Goal: Task Accomplishment & Management: Use online tool/utility

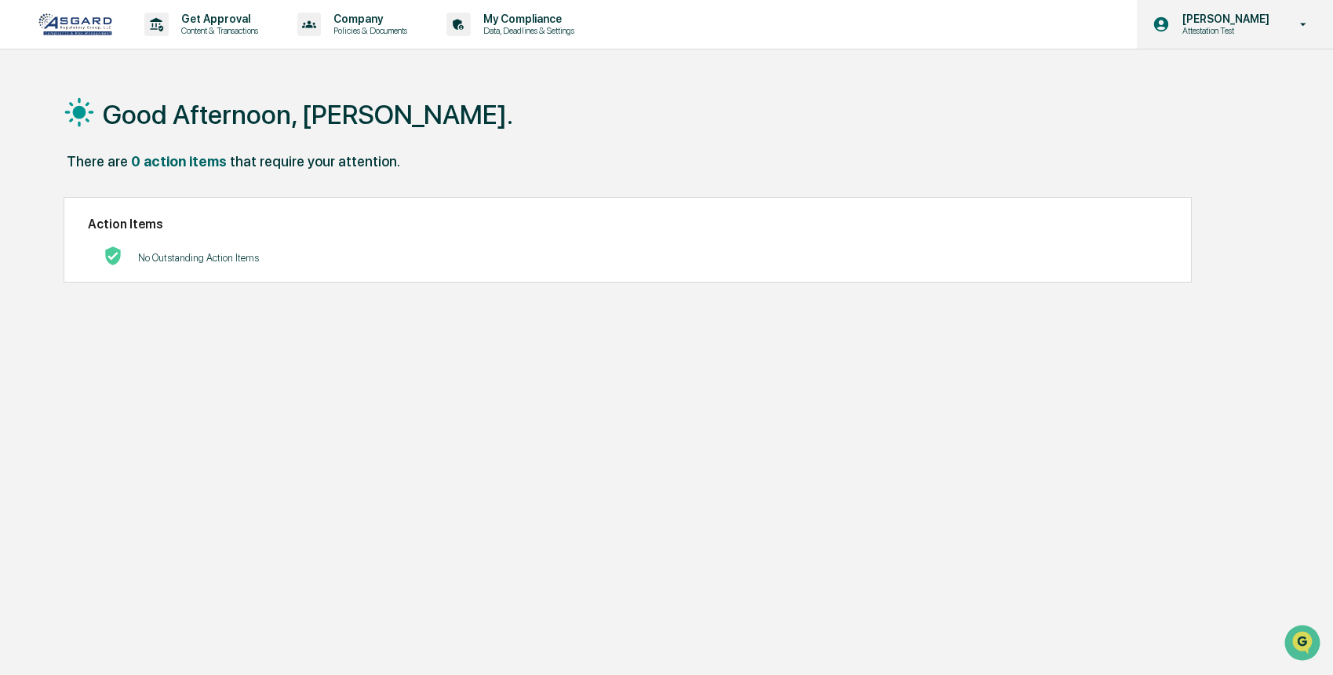
click at [1213, 10] on div "Shannon Brady Attestation Test" at bounding box center [1235, 24] width 196 height 49
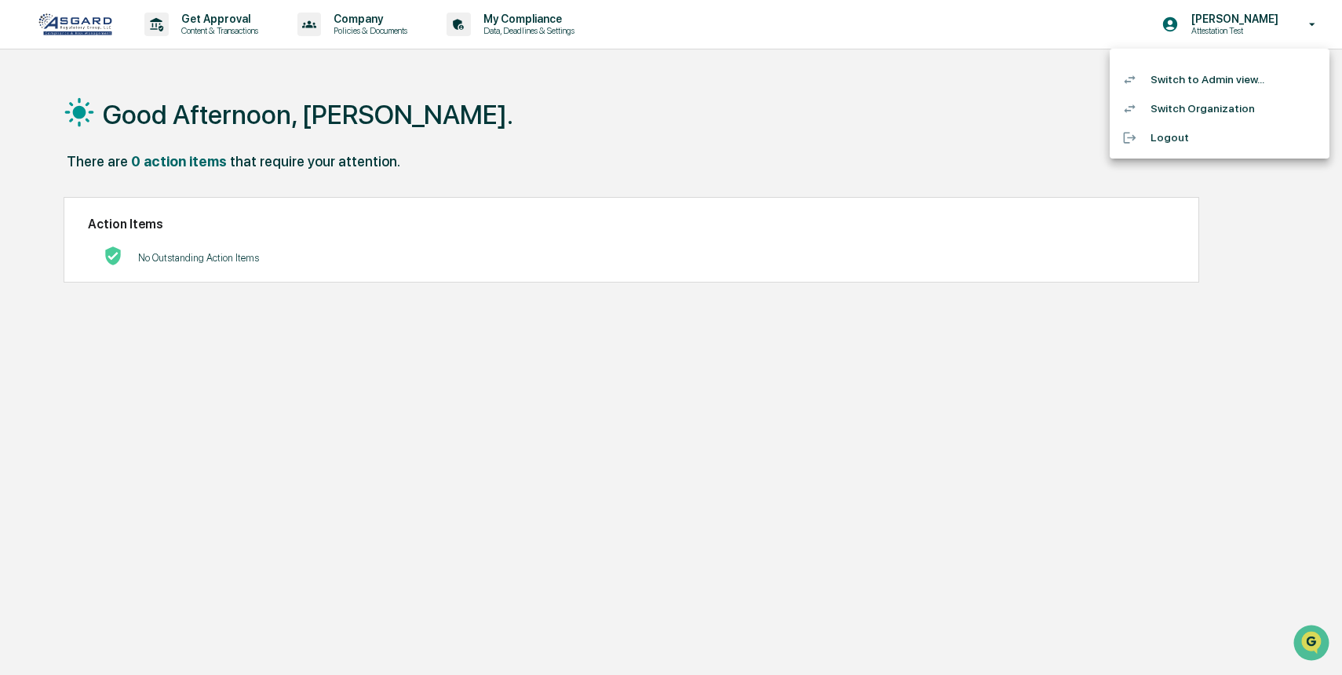
click at [1235, 87] on li "Switch to Admin view..." at bounding box center [1220, 79] width 220 height 29
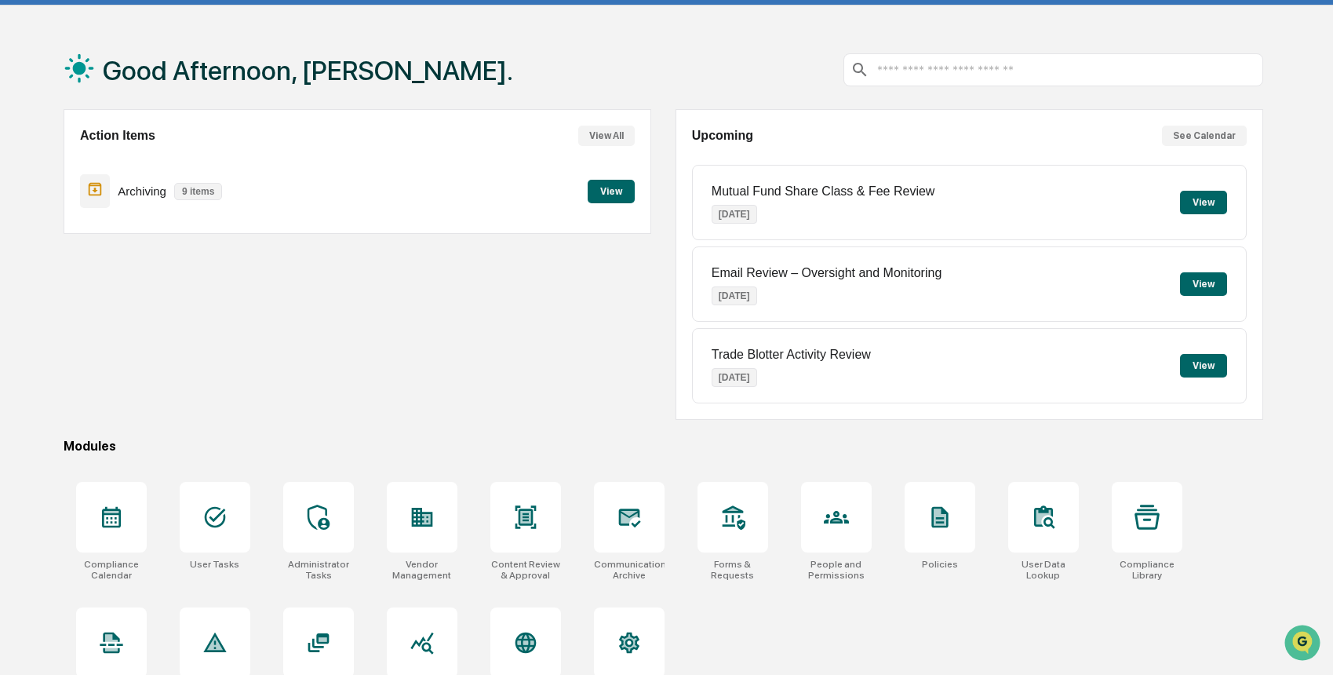
scroll to position [86, 0]
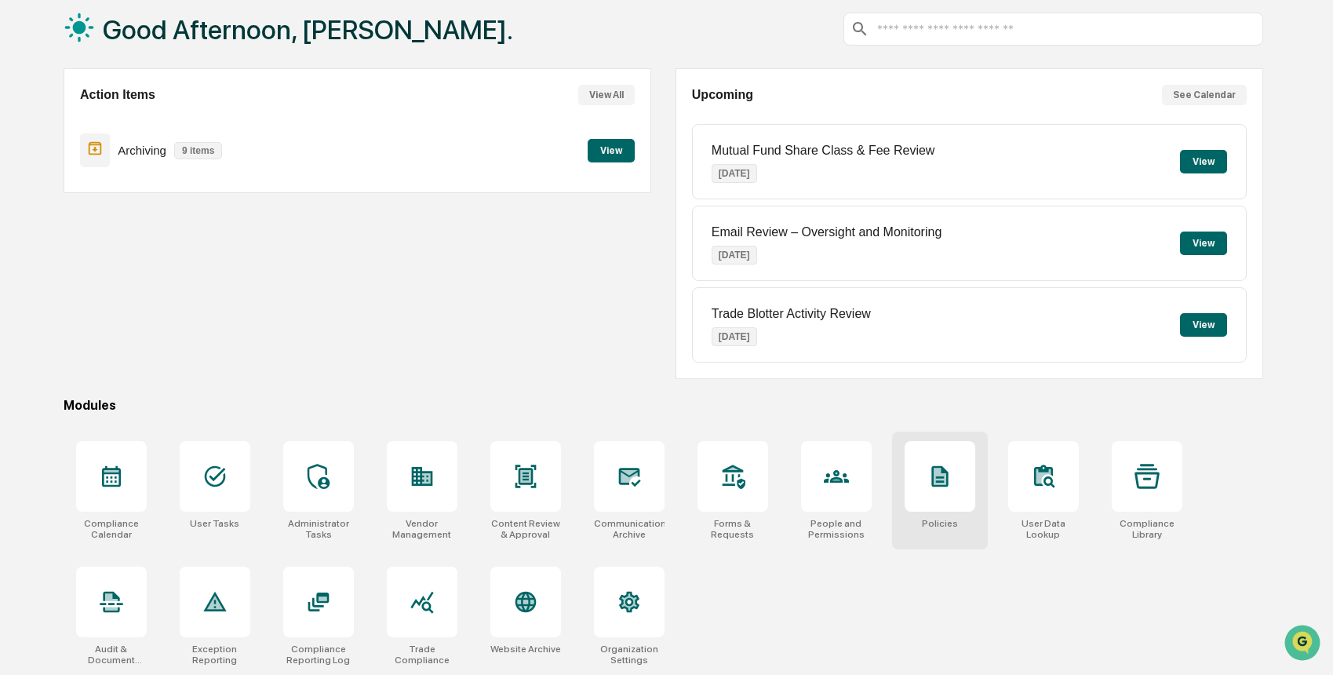
click at [906, 496] on div at bounding box center [940, 476] width 71 height 71
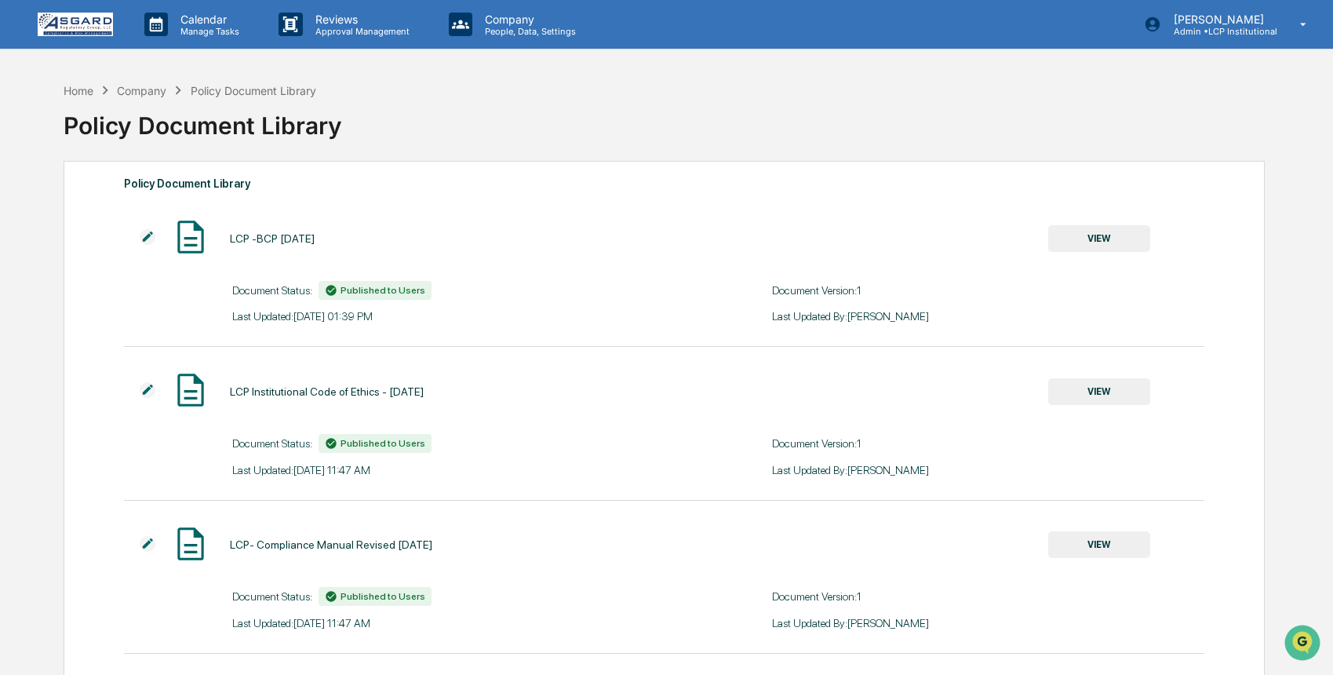
click at [117, 23] on link at bounding box center [85, 24] width 94 height 49
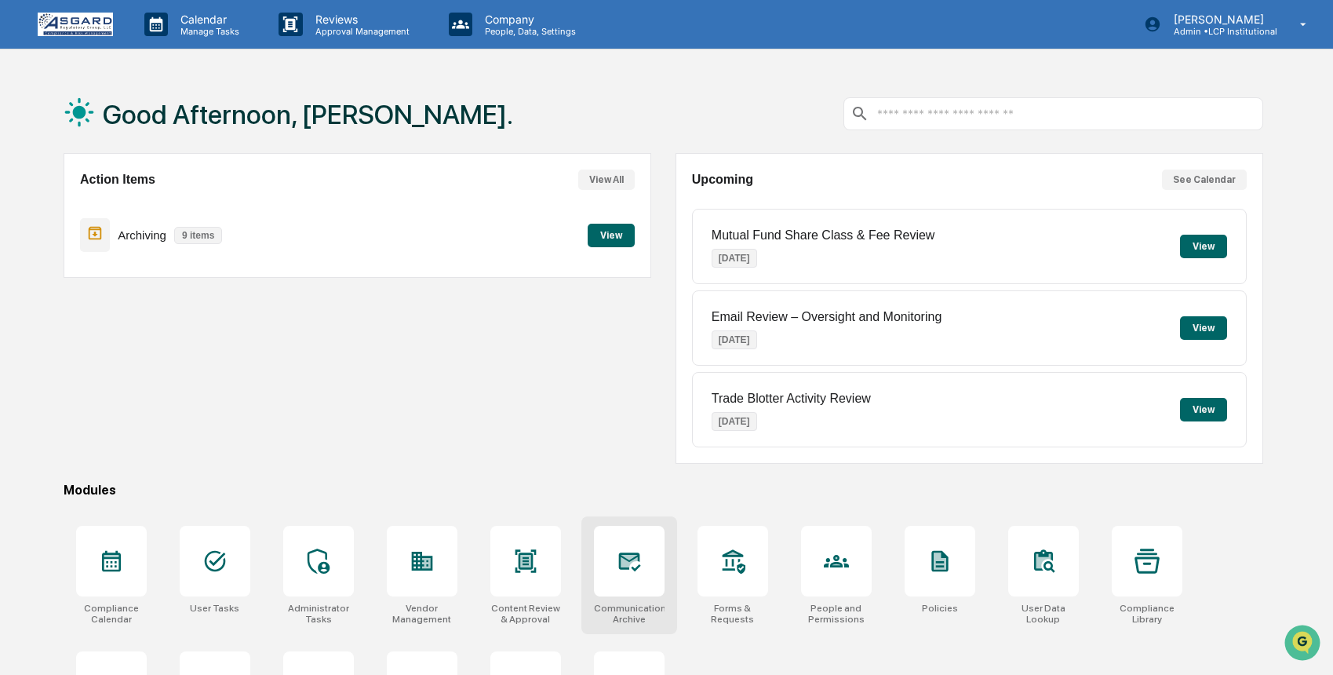
scroll to position [39, 0]
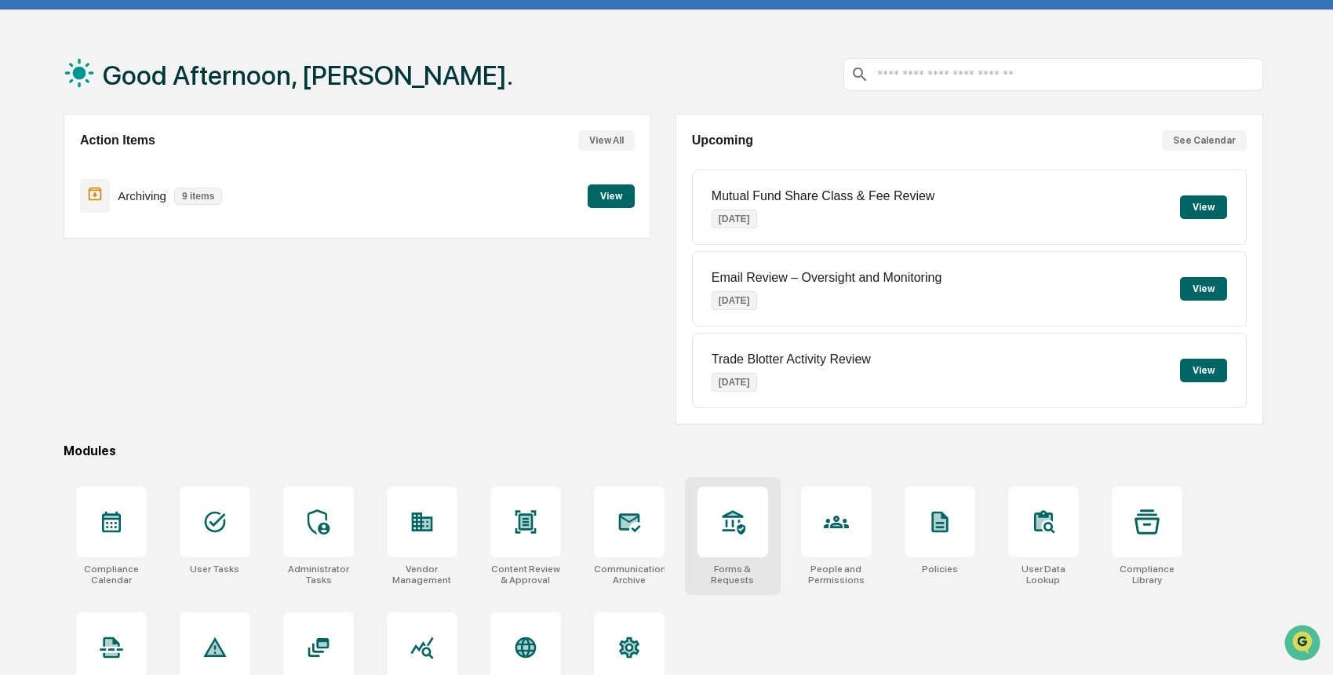
click at [731, 552] on div at bounding box center [733, 522] width 71 height 71
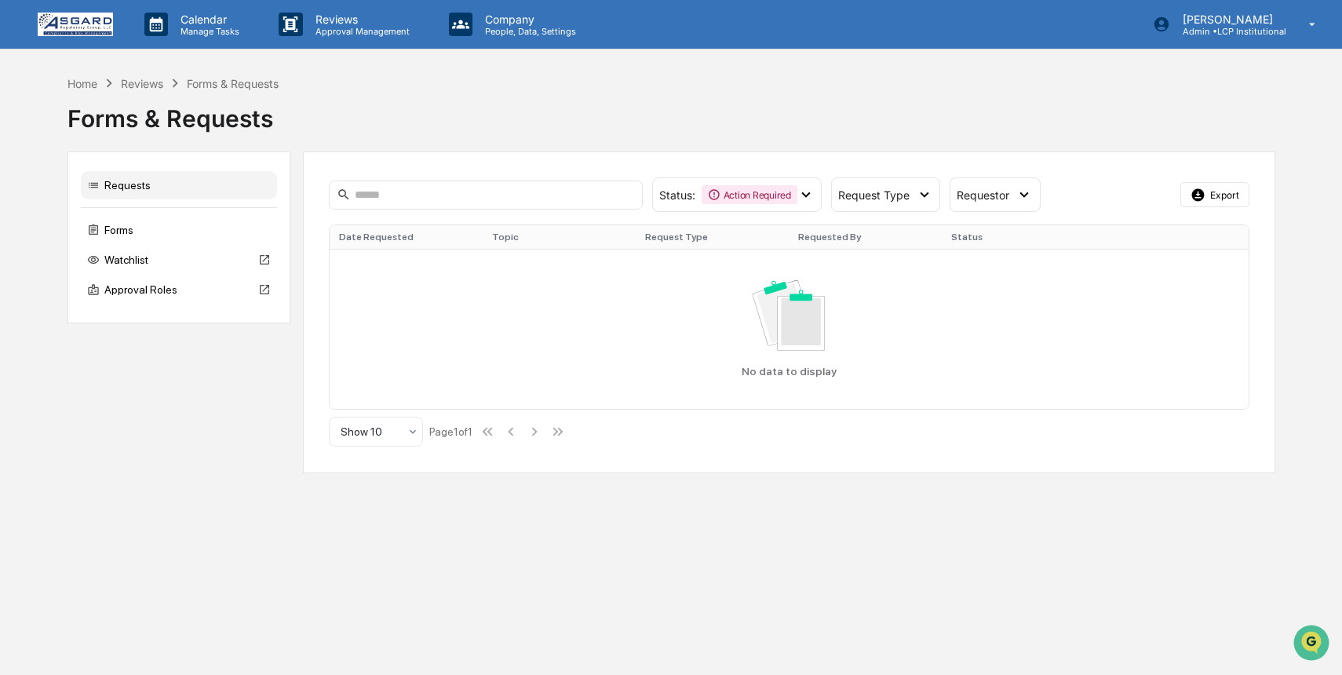
click at [24, 16] on div "Calendar Manage Tasks Reviews Approval Management Company People, Data, Setting…" at bounding box center [671, 24] width 1342 height 49
click at [46, 16] on img at bounding box center [75, 25] width 75 height 24
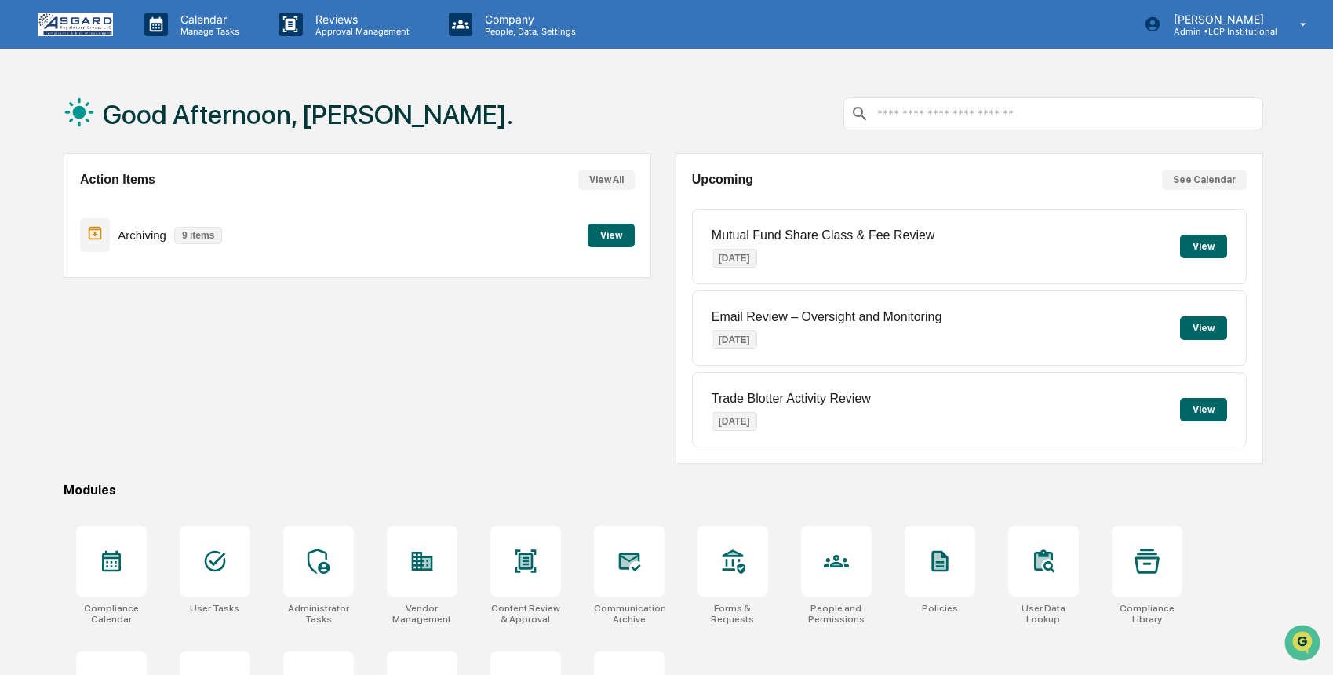
click at [608, 234] on button "View" at bounding box center [611, 236] width 47 height 24
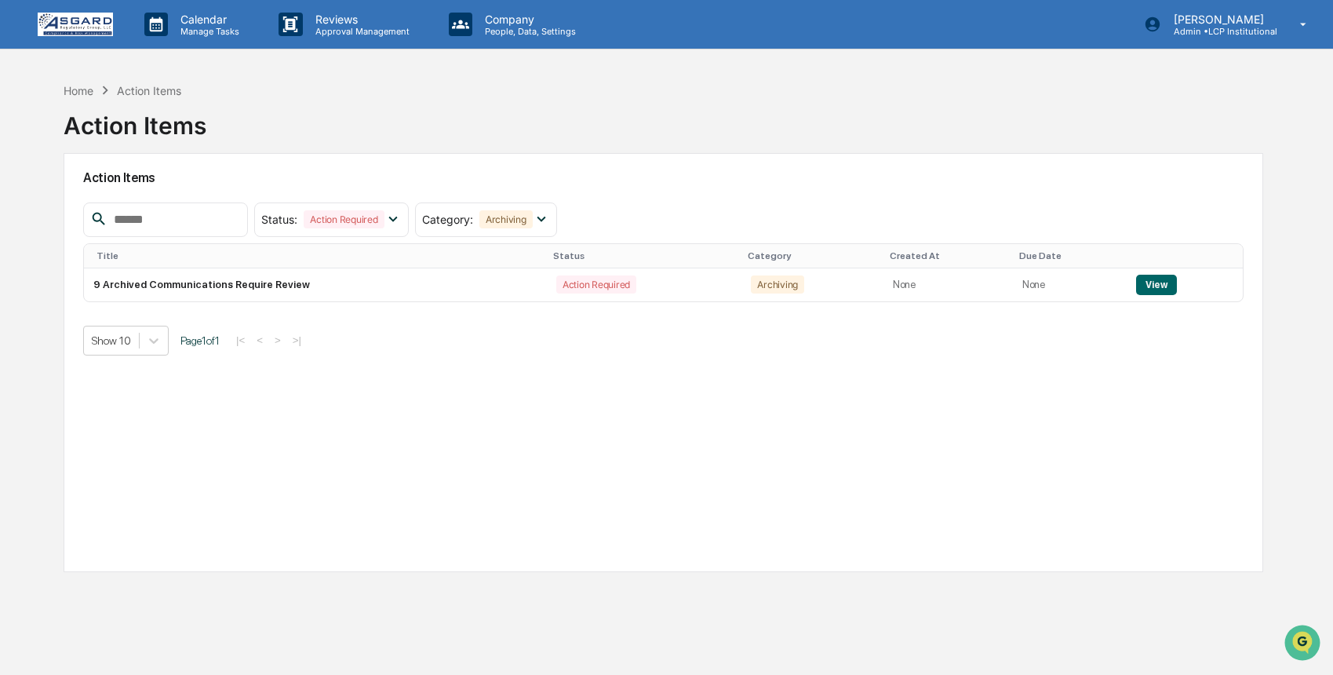
click at [82, 35] on img at bounding box center [75, 25] width 75 height 24
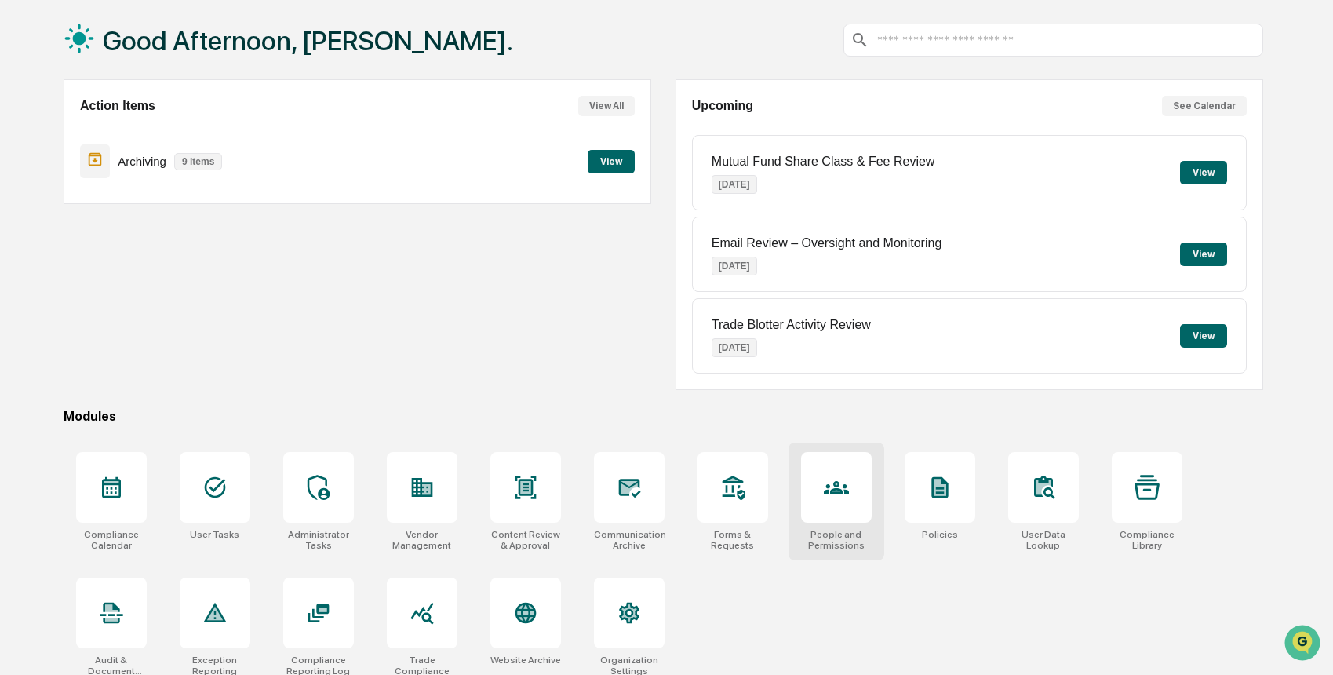
scroll to position [86, 0]
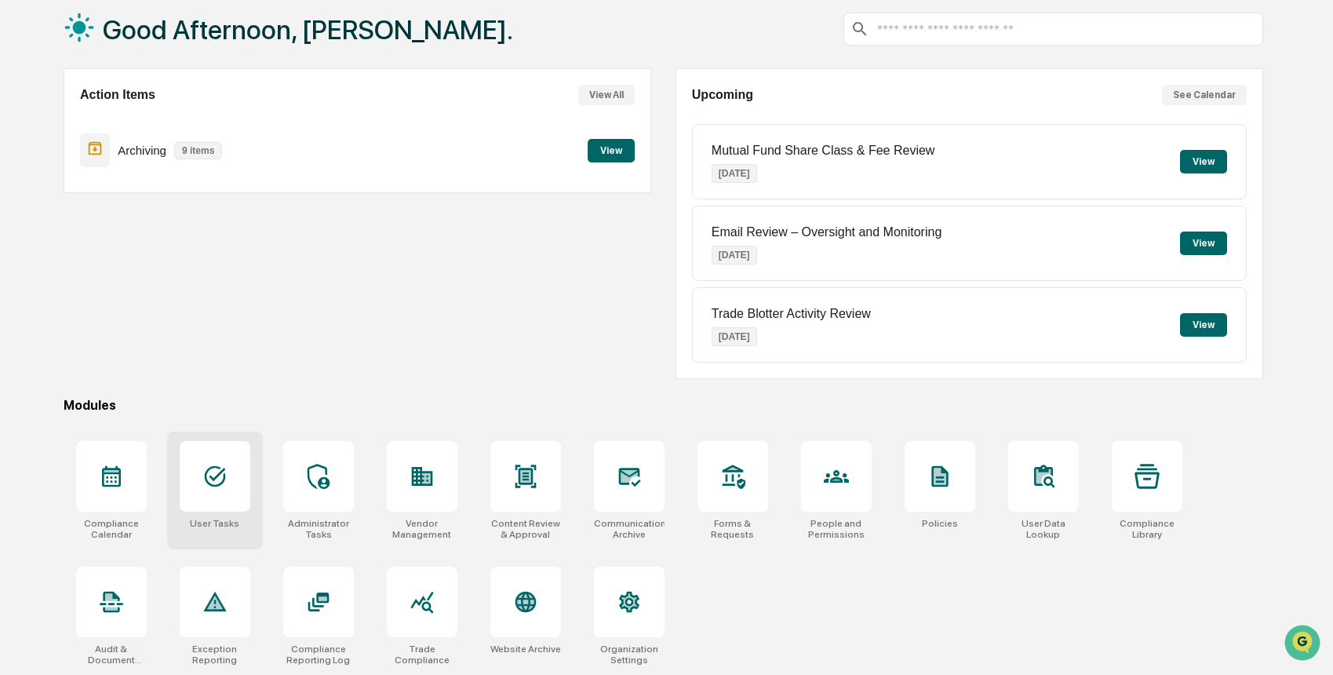
click at [234, 507] on div at bounding box center [215, 476] width 71 height 71
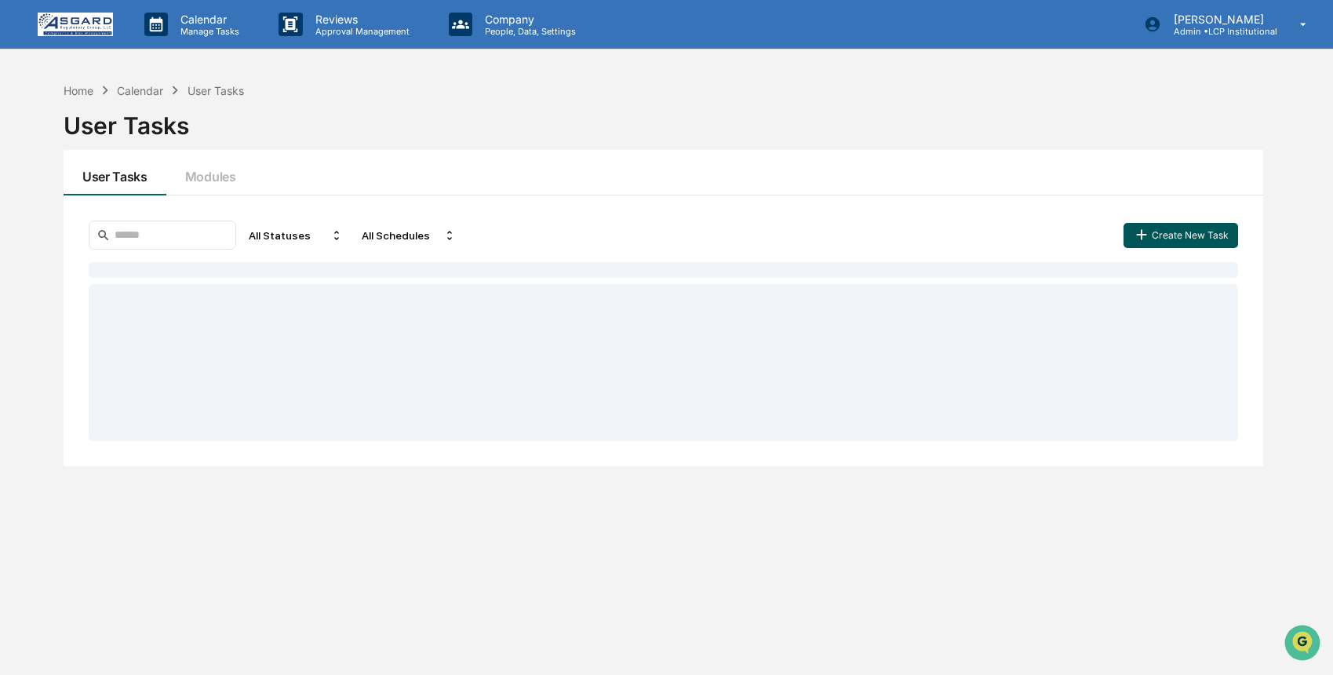
click at [1227, 234] on button "Create New Task" at bounding box center [1181, 235] width 115 height 25
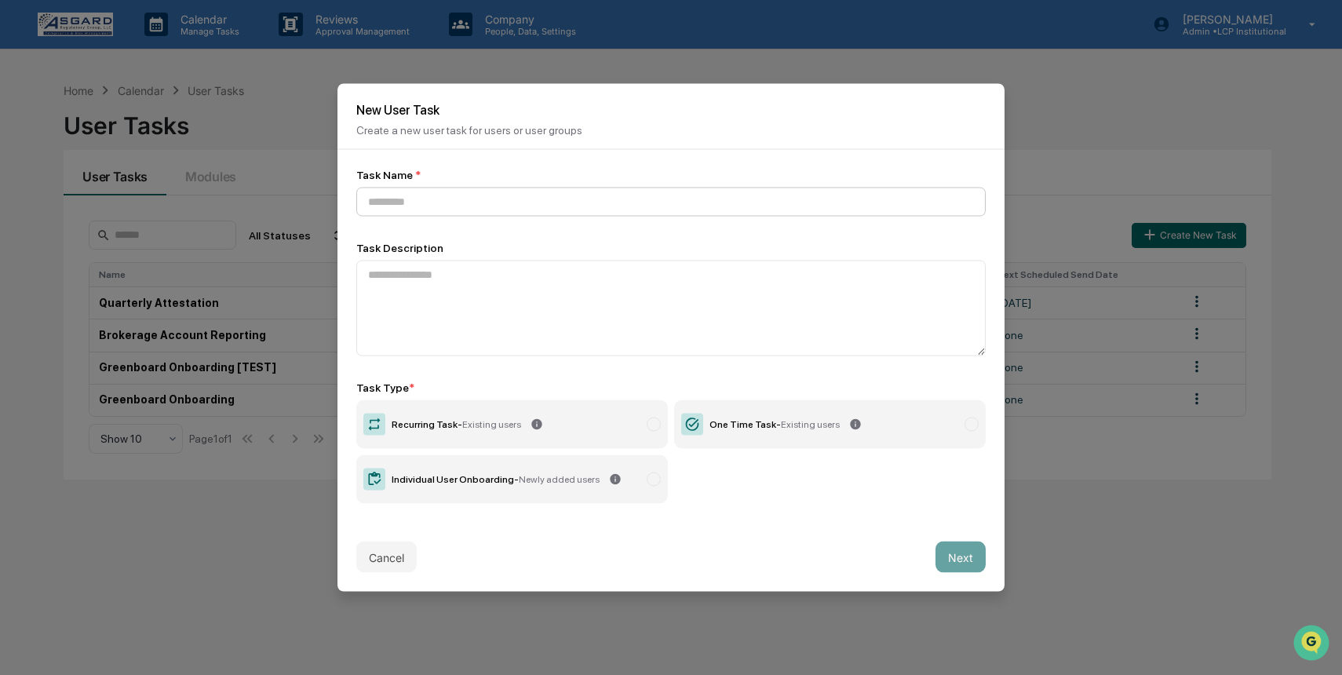
click at [526, 213] on input at bounding box center [670, 202] width 629 height 29
type input "**********"
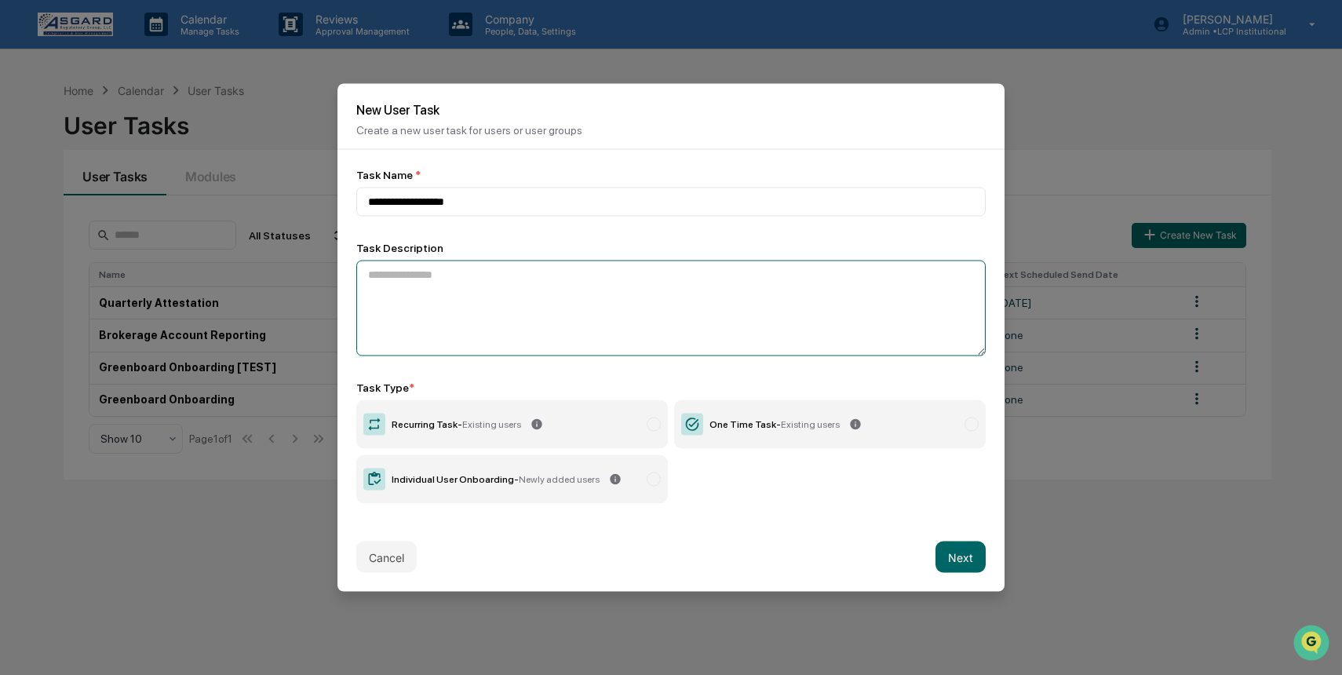
click at [479, 288] on textarea at bounding box center [670, 309] width 629 height 96
type textarea "**********"
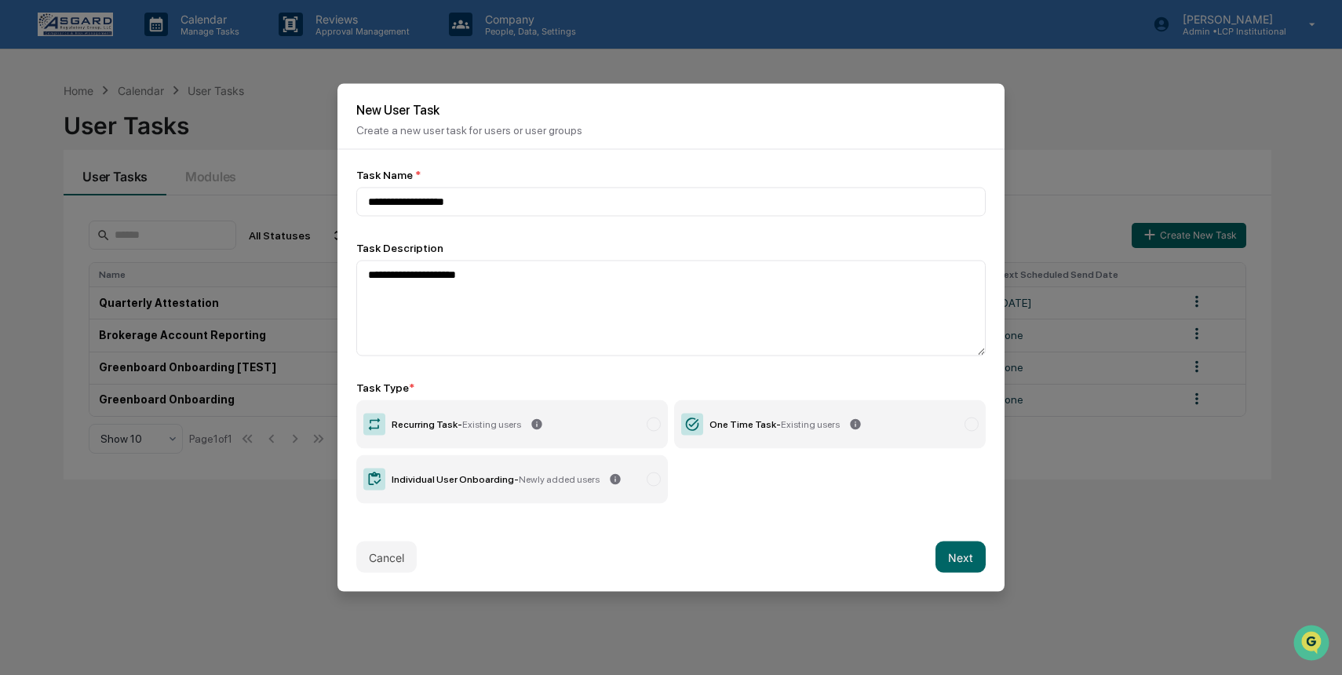
click at [744, 439] on label "One Time Task - Existing users" at bounding box center [830, 424] width 312 height 49
click at [972, 554] on button "Next" at bounding box center [960, 557] width 50 height 31
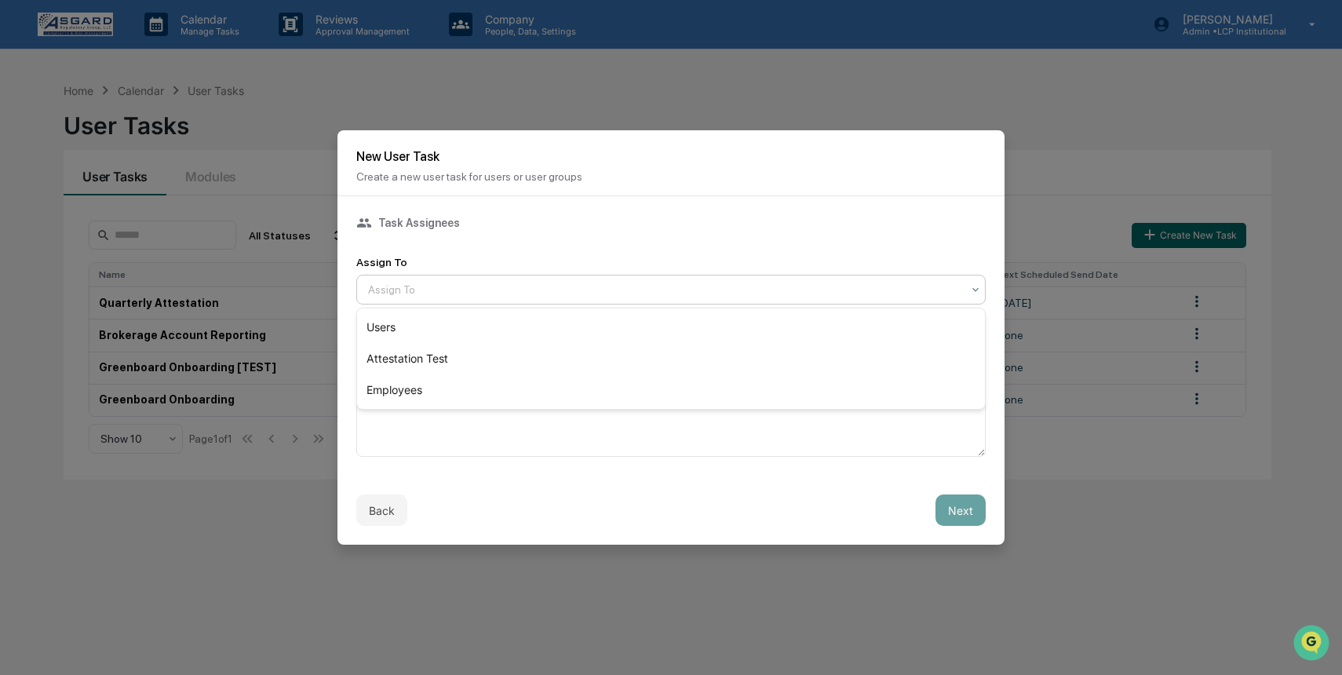
click at [538, 285] on div at bounding box center [664, 290] width 593 height 16
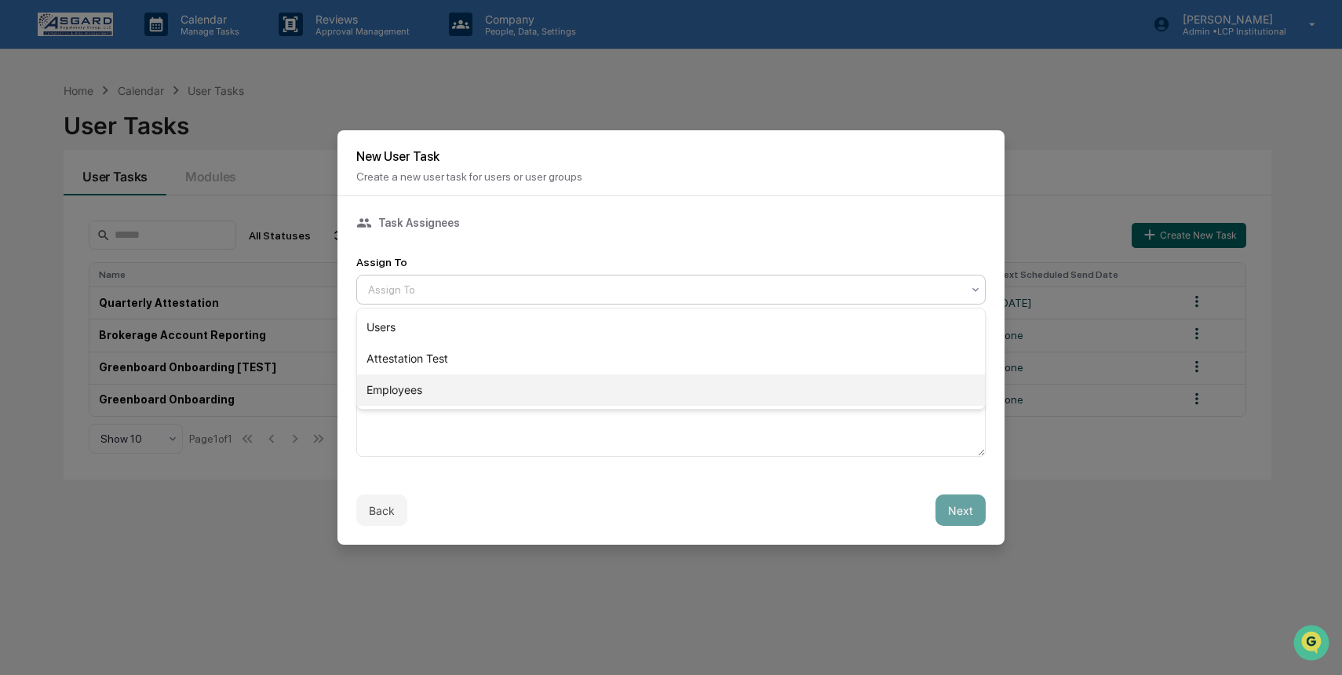
click at [391, 383] on div "Employees" at bounding box center [671, 389] width 628 height 31
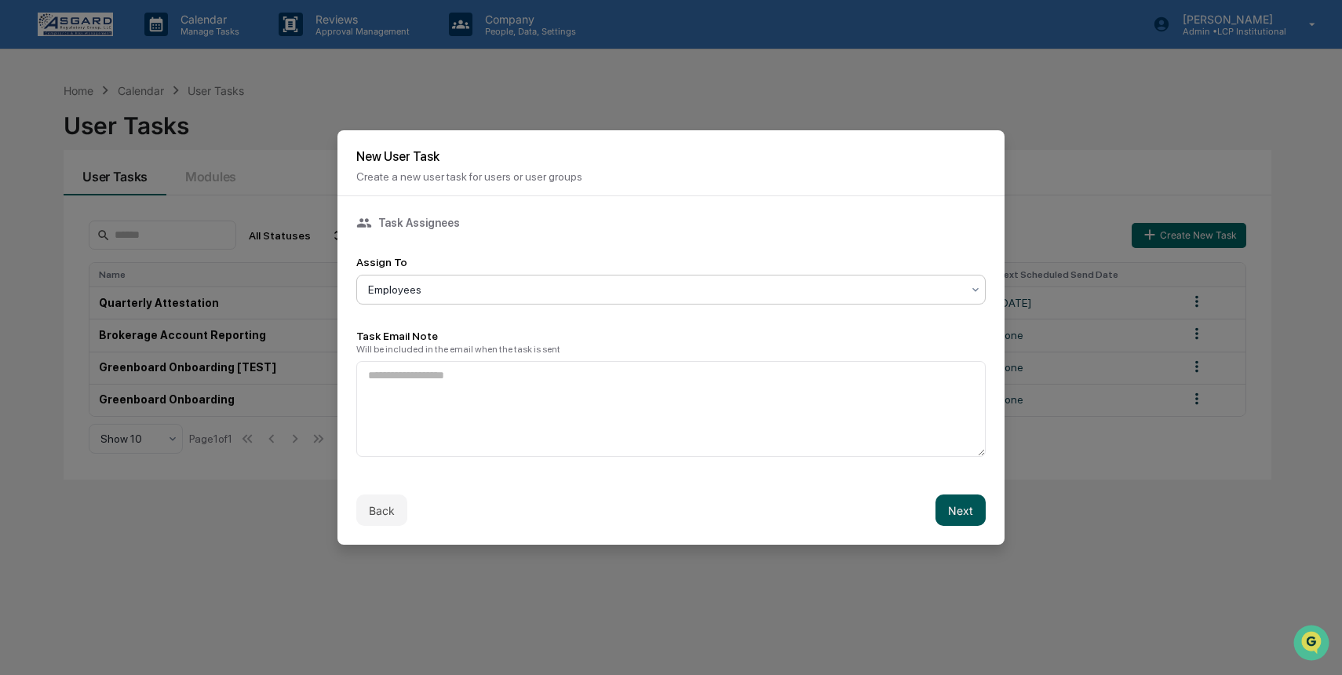
click at [962, 512] on button "Next" at bounding box center [960, 509] width 50 height 31
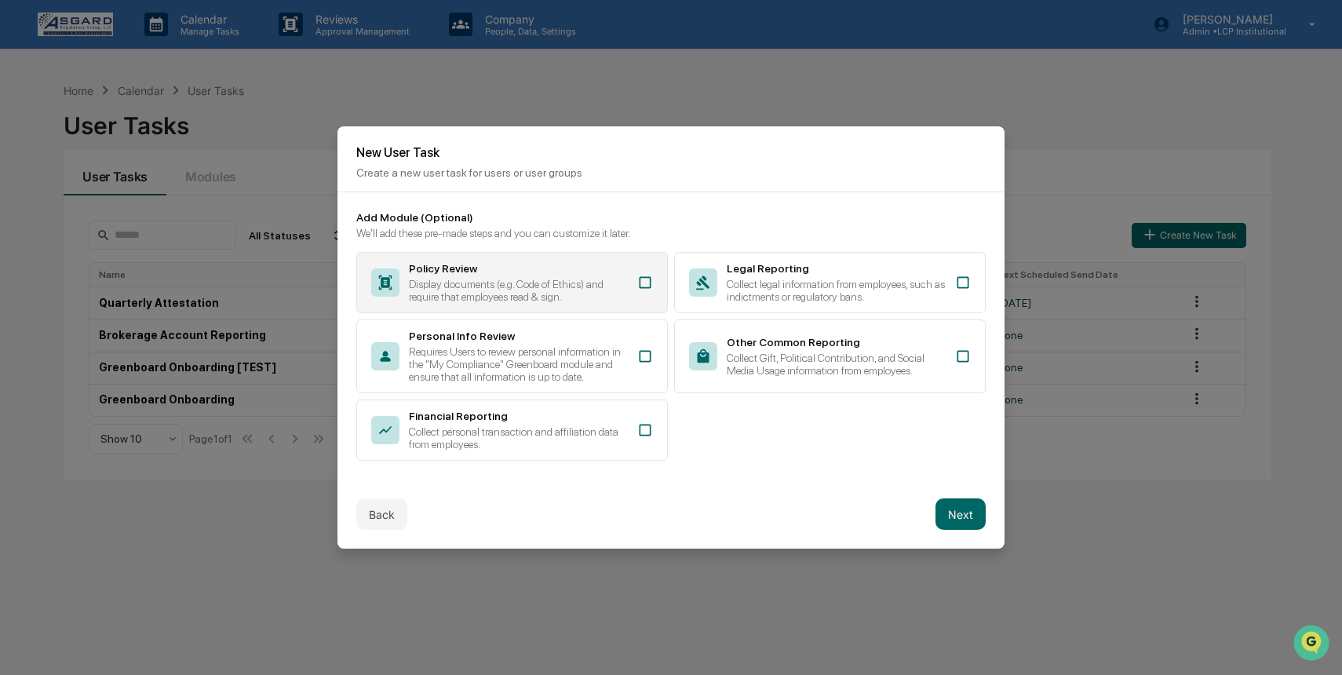
click at [522, 301] on div "Policy Review Display documents (e.g. Code of Ethics) and require that employee…" at bounding box center [512, 282] width 312 height 61
click at [965, 527] on button "Next" at bounding box center [960, 513] width 50 height 31
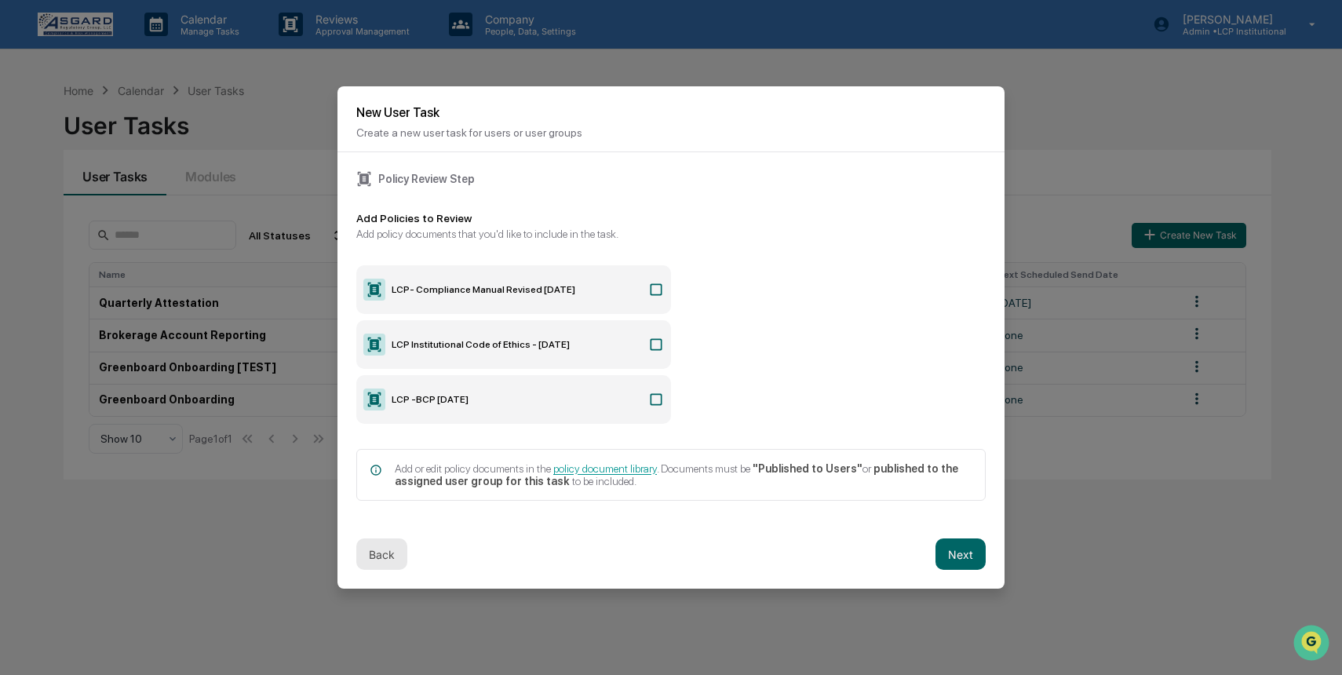
click at [392, 546] on button "Back" at bounding box center [381, 553] width 51 height 31
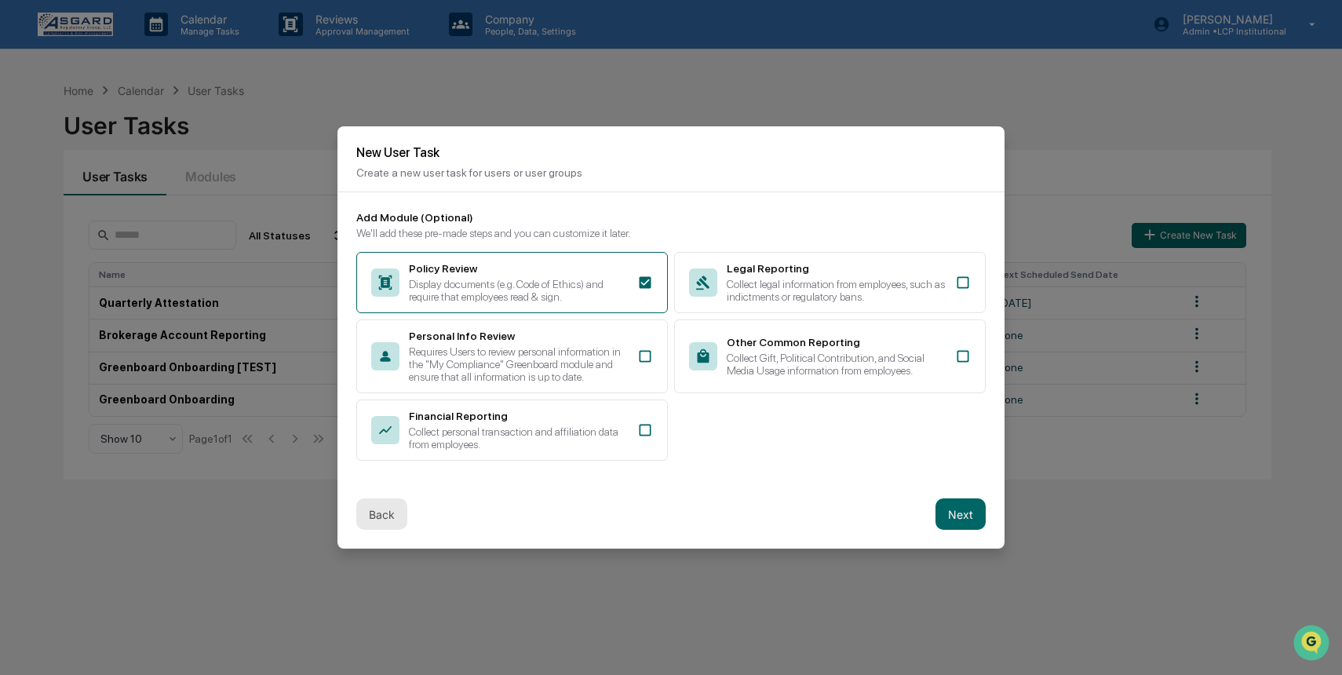
click at [383, 520] on button "Back" at bounding box center [381, 513] width 51 height 31
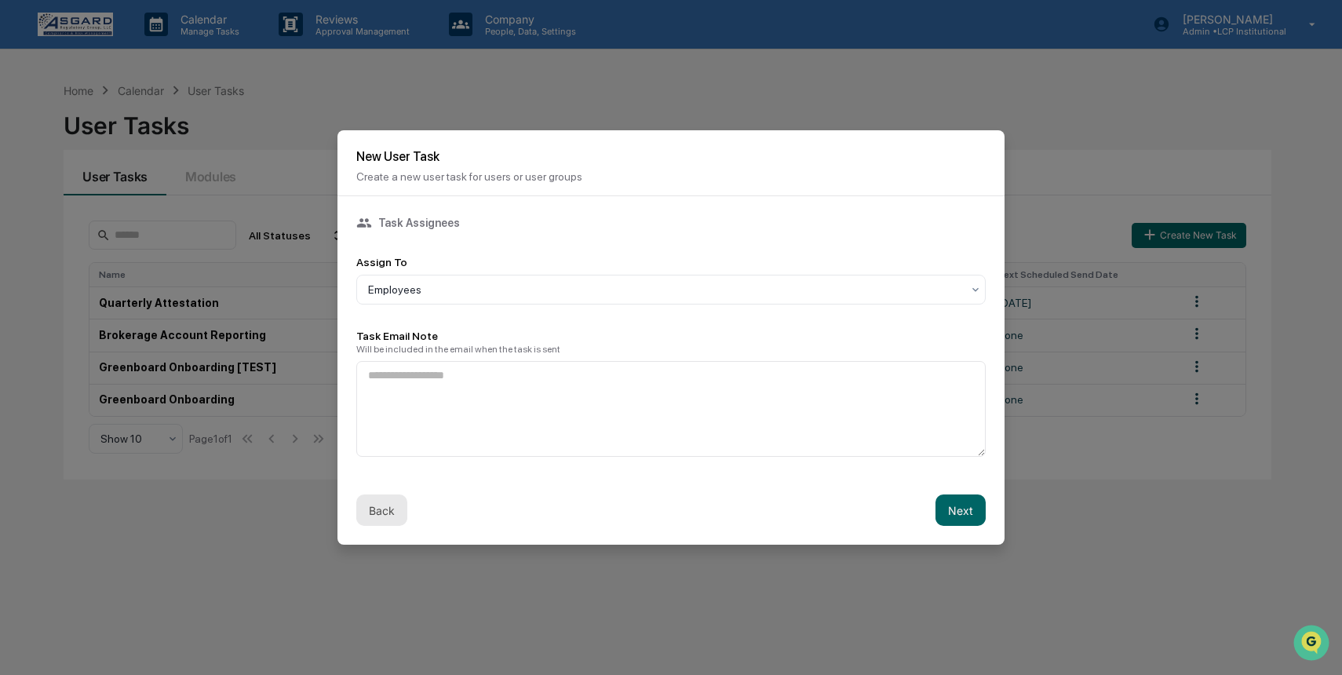
click at [392, 509] on button "Back" at bounding box center [381, 509] width 51 height 31
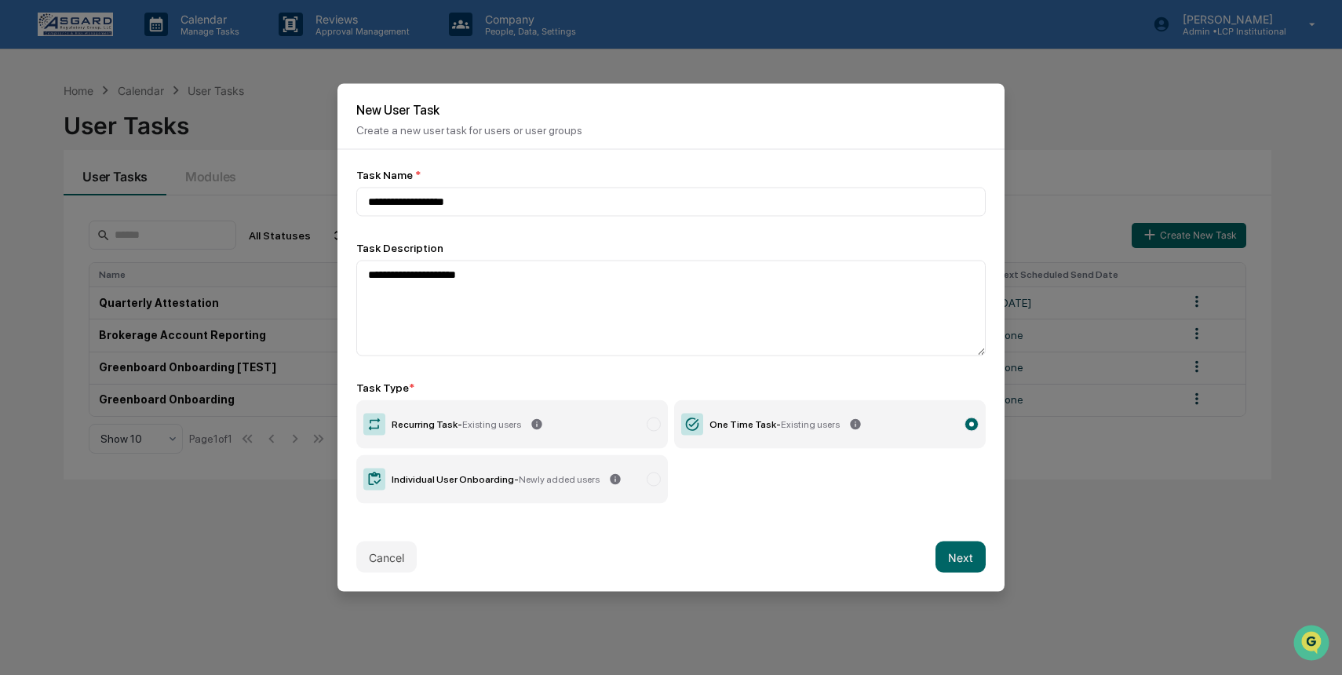
click at [392, 556] on button "Cancel" at bounding box center [386, 557] width 60 height 31
